Goal: Task Accomplishment & Management: Use online tool/utility

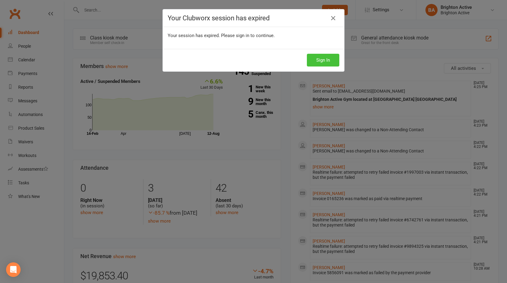
click at [326, 58] on button "Sign In" at bounding box center [323, 60] width 32 height 13
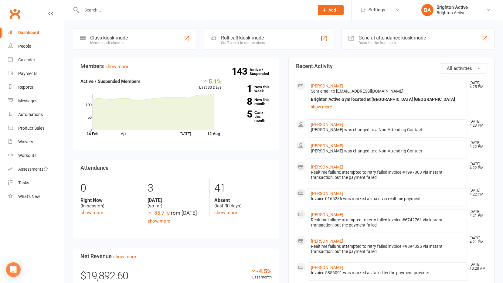
click at [103, 10] on input "text" at bounding box center [195, 10] width 230 height 8
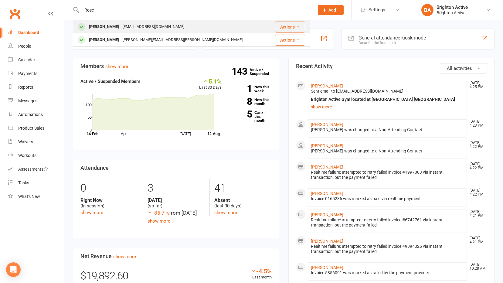
type input "Rose"
click at [120, 29] on div "Rosetta Roccisano" at bounding box center [104, 26] width 34 height 9
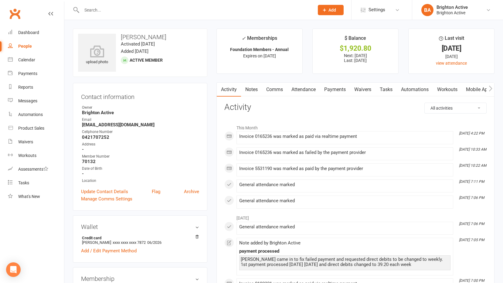
click at [342, 92] on link "Payments" at bounding box center [335, 90] width 30 height 14
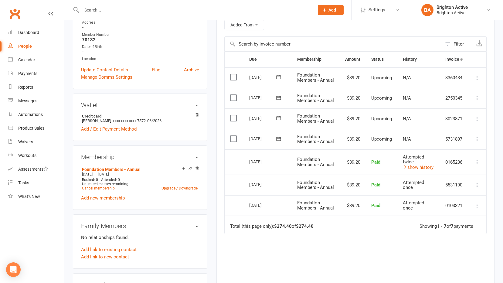
scroll to position [121, 0]
click at [36, 34] on div "Dashboard" at bounding box center [28, 32] width 21 height 5
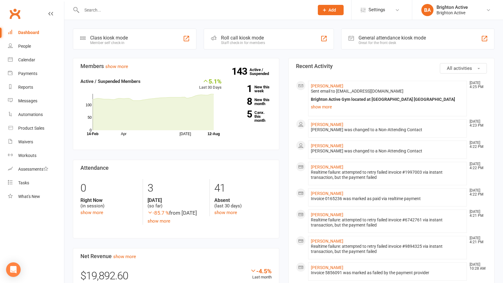
click at [425, 41] on div "Great for the front desk" at bounding box center [391, 43] width 67 height 4
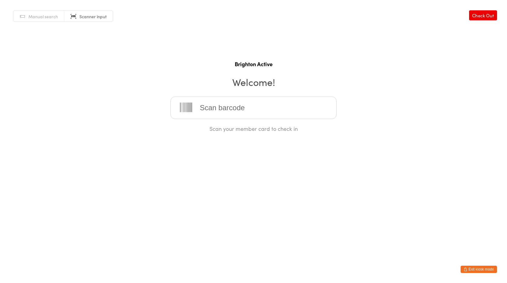
drag, startPoint x: 413, startPoint y: 131, endPoint x: 407, endPoint y: 137, distance: 7.5
click at [407, 138] on html "You have now entered Kiosk Mode. Members will be able to check themselves in us…" at bounding box center [253, 141] width 507 height 283
click at [41, 17] on span "Manual search" at bounding box center [43, 16] width 29 height 6
type input "lauren"
click at [217, 125] on div "[PERSON_NAME]" at bounding box center [253, 127] width 155 height 8
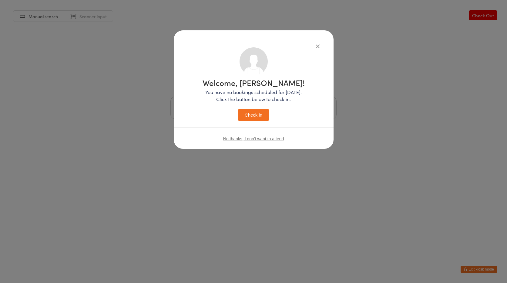
click at [254, 120] on button "Check in" at bounding box center [253, 115] width 30 height 12
